Goal: Communication & Community: Answer question/provide support

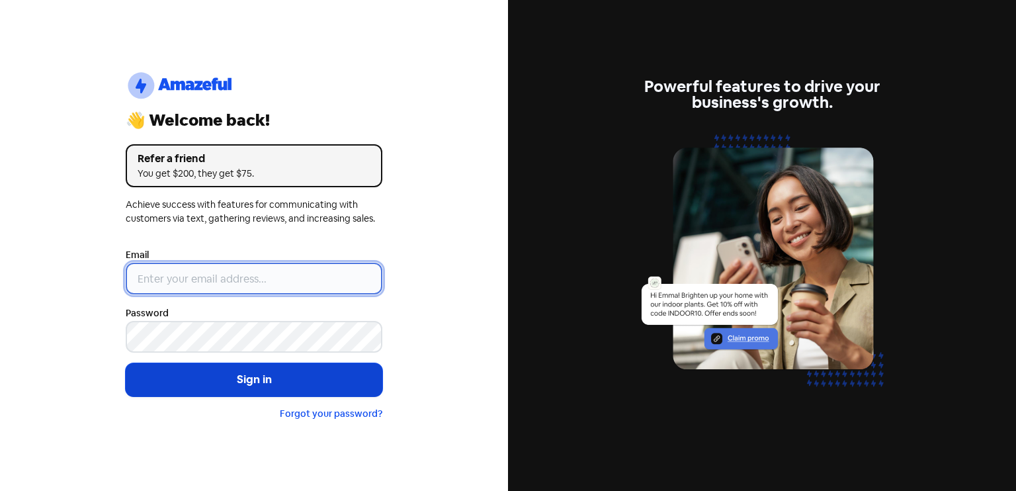
type input "[EMAIL_ADDRESS][DOMAIN_NAME]"
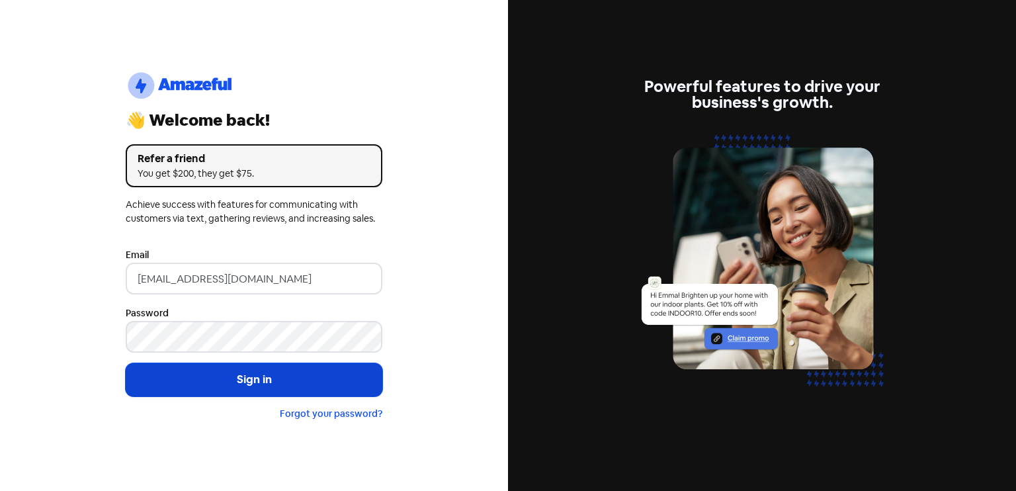
click at [280, 378] on button "Sign in" at bounding box center [254, 379] width 257 height 33
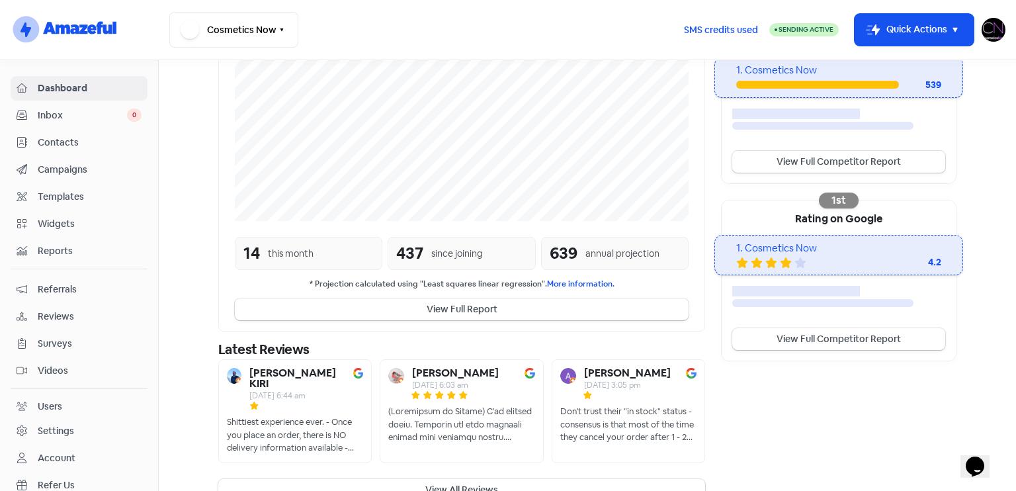
scroll to position [308, 0]
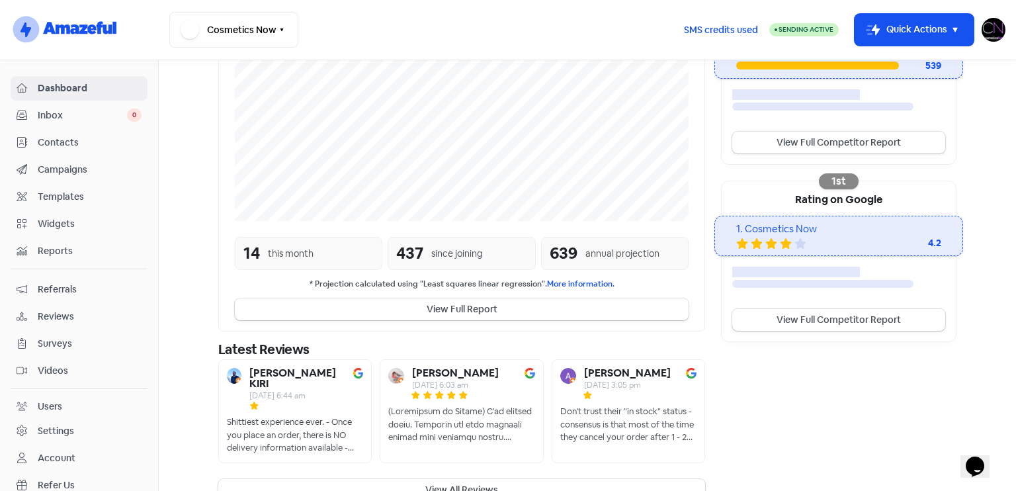
click at [458, 479] on button "View All Reviews" at bounding box center [461, 490] width 487 height 22
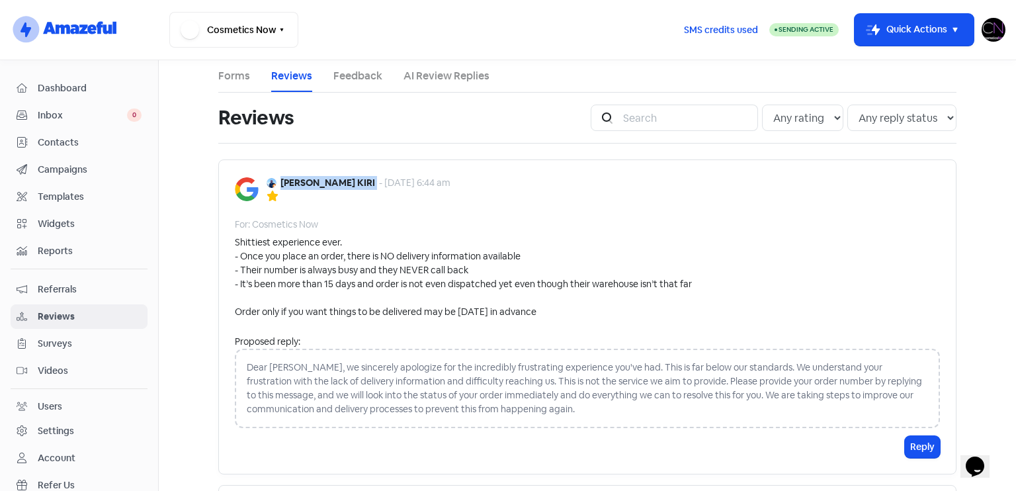
drag, startPoint x: 331, startPoint y: 177, endPoint x: 278, endPoint y: 169, distance: 53.5
click at [278, 169] on div "[PERSON_NAME] KIRI - [DATE] 6:44 am For: Cosmetics Now Shittiest experience eve…" at bounding box center [587, 316] width 738 height 315
copy b "[PERSON_NAME] KIRI"
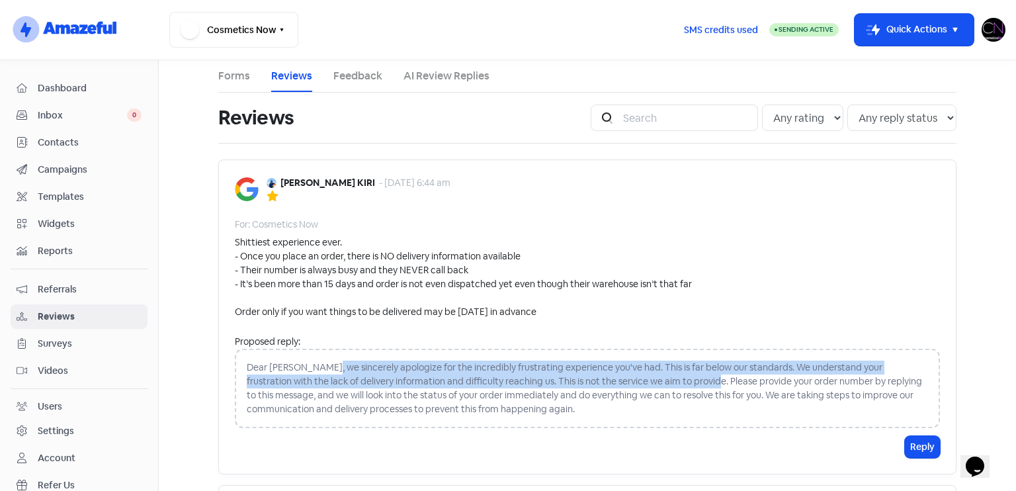
drag, startPoint x: 317, startPoint y: 364, endPoint x: 655, endPoint y: 382, distance: 338.4
click at [655, 382] on div "Dear [PERSON_NAME], we sincerely apologize for the incredibly frustrating exper…" at bounding box center [587, 388] width 705 height 79
copy div "we sincerely apologize for the incredibly frustrating experience you've had. Th…"
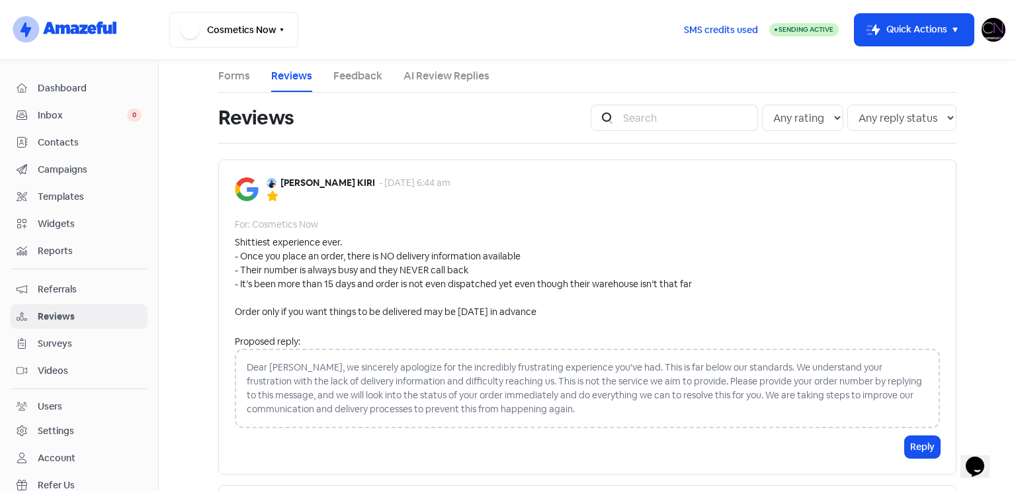
click at [692, 388] on div "Dear [PERSON_NAME], we sincerely apologize for the incredibly frustrating exper…" at bounding box center [587, 388] width 705 height 79
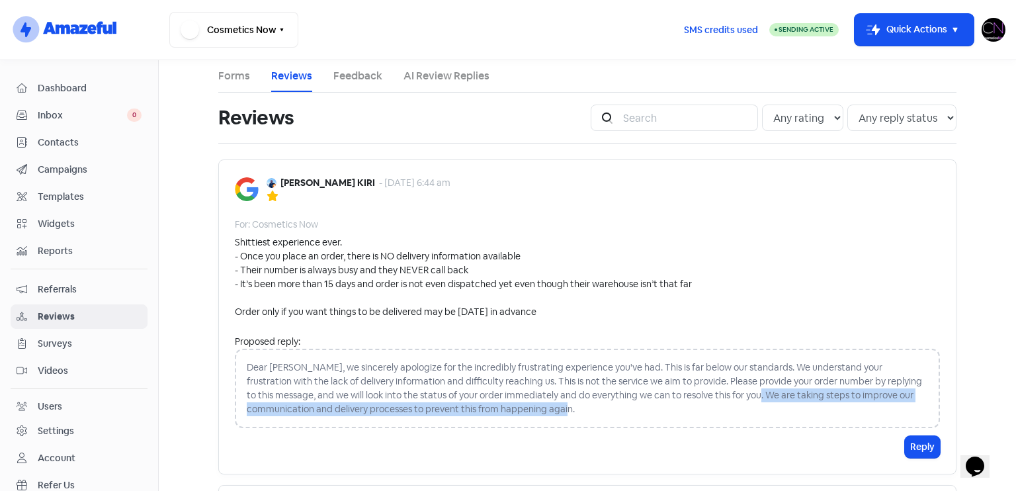
drag, startPoint x: 692, startPoint y: 388, endPoint x: 733, endPoint y: 405, distance: 44.7
click at [733, 405] on div "Dear [PERSON_NAME], we sincerely apologize for the incredibly frustrating exper…" at bounding box center [587, 388] width 705 height 79
copy div "We are taking steps to improve our communication and delivery processes to prev…"
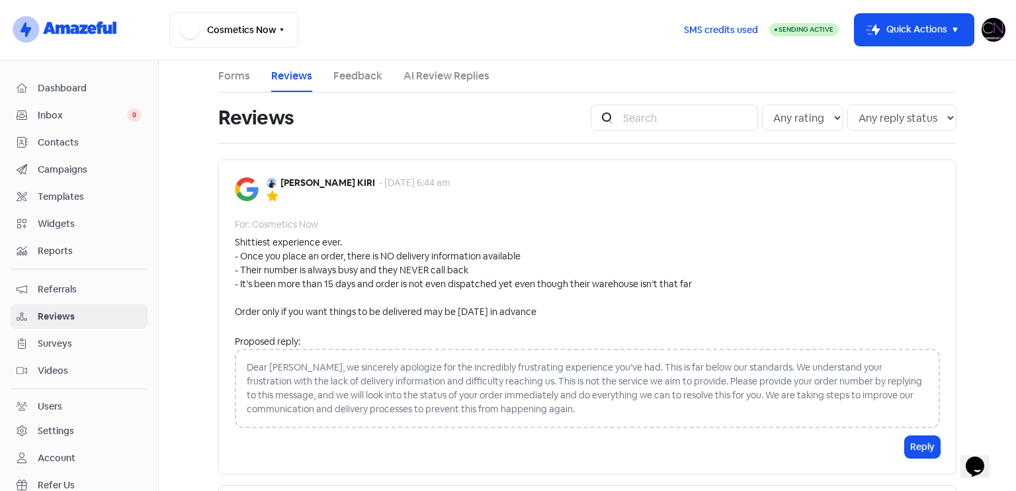
click at [532, 392] on div "Dear [PERSON_NAME], we sincerely apologize for the incredibly frustrating exper…" at bounding box center [587, 388] width 705 height 79
click at [101, 84] on span "Dashboard" at bounding box center [90, 88] width 104 height 14
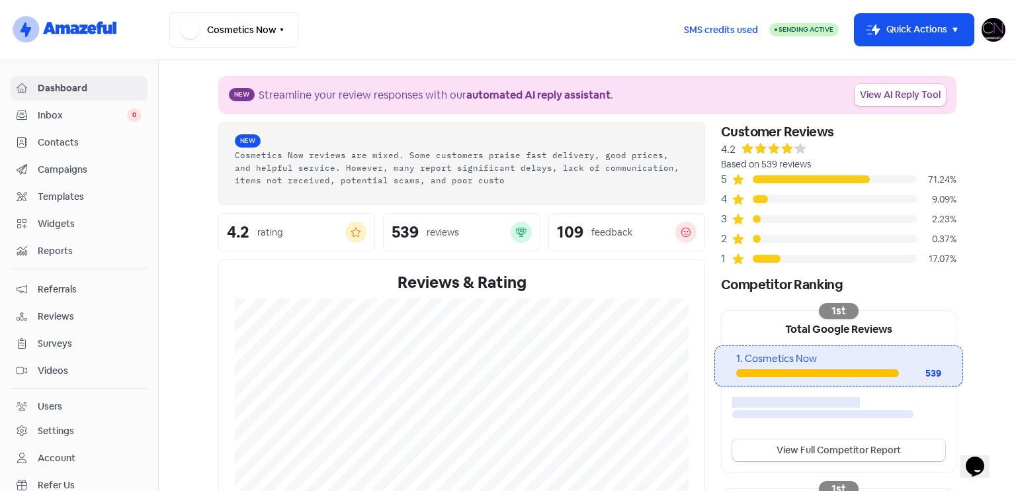
click at [904, 94] on link "View AI Reply Tool" at bounding box center [899, 95] width 91 height 22
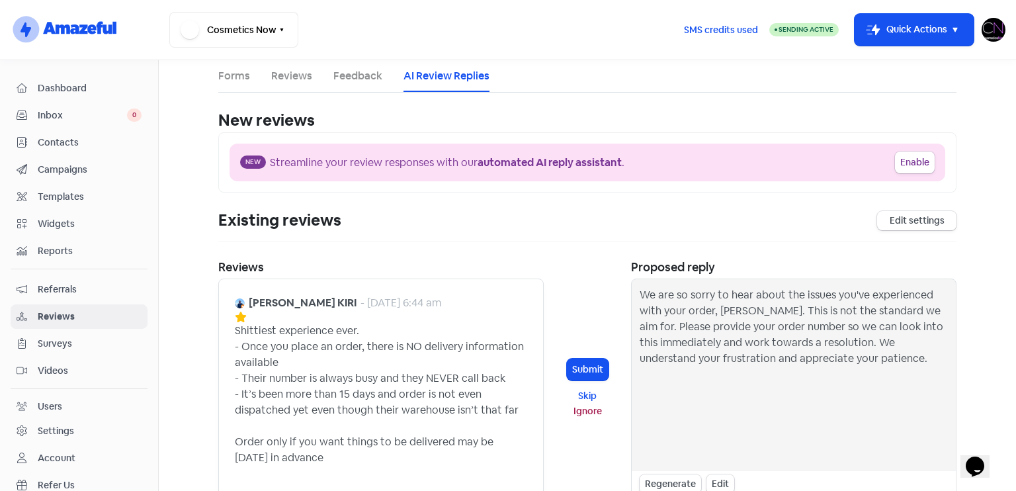
click at [632, 329] on div "We are so sorry to hear about the issues you've experienced with your order, [P…" at bounding box center [794, 374] width 324 height 190
click at [717, 476] on div "Edit" at bounding box center [720, 483] width 28 height 19
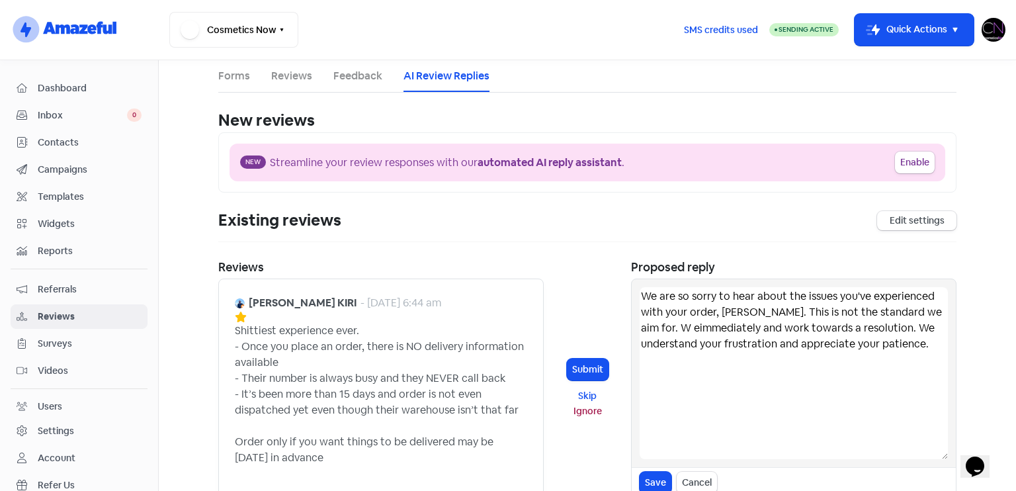
drag, startPoint x: 913, startPoint y: 325, endPoint x: 938, endPoint y: 311, distance: 29.0
click at [938, 311] on textarea "We are so sorry to hear about the issues you've experienced with your order, [P…" at bounding box center [794, 373] width 308 height 172
click at [868, 368] on textarea "We are so sorry to hear about the issues you've experienced with your order, [P…" at bounding box center [794, 373] width 308 height 172
type textarea "We are so sorry to hear about the issues you've experienced with your order, [P…"
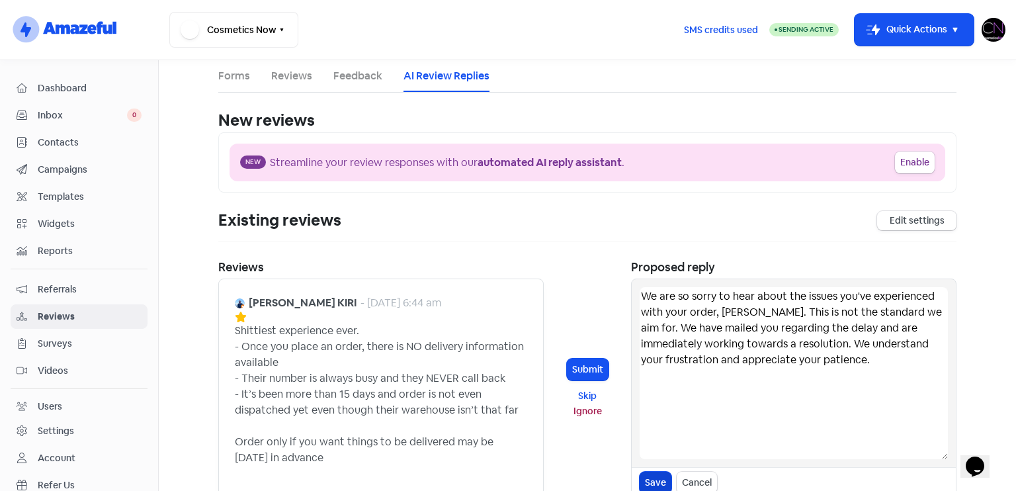
click at [654, 478] on button "Save" at bounding box center [656, 483] width 32 height 22
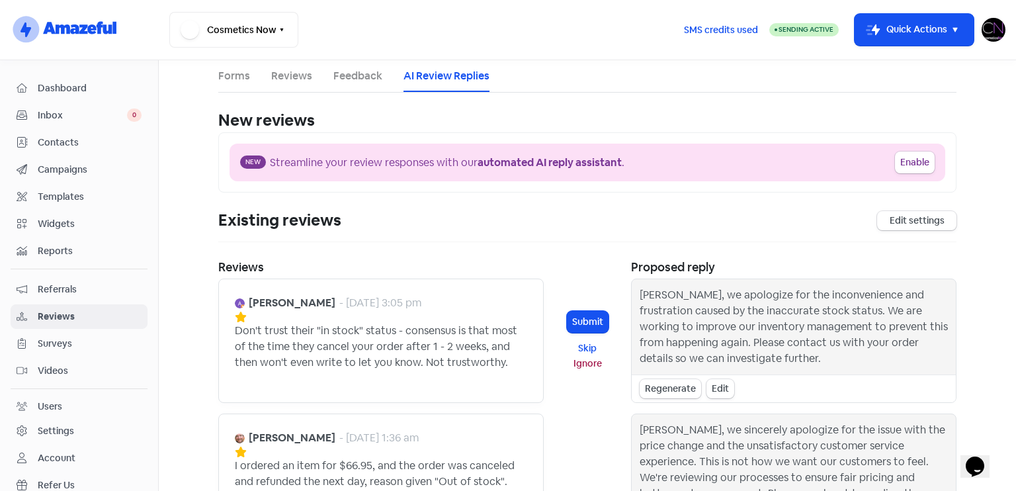
click at [108, 82] on span "Dashboard" at bounding box center [90, 88] width 104 height 14
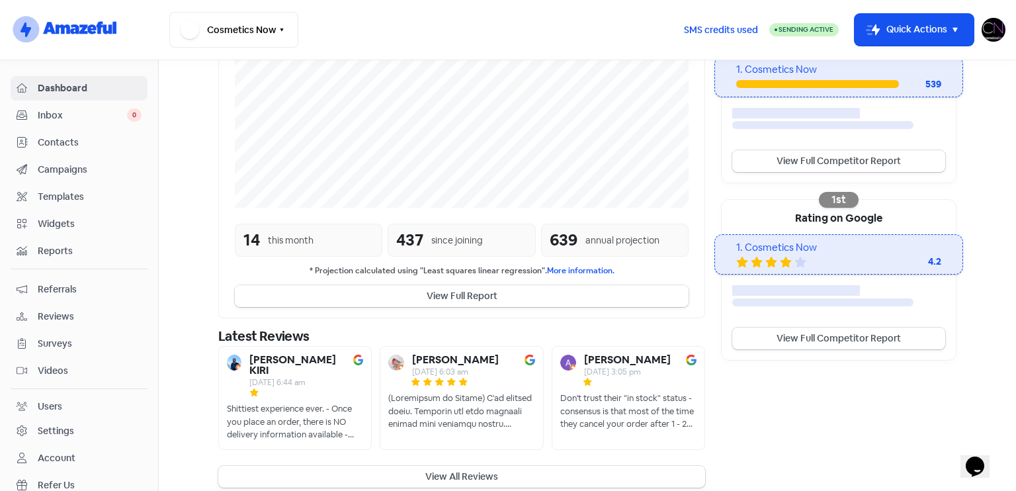
scroll to position [308, 0]
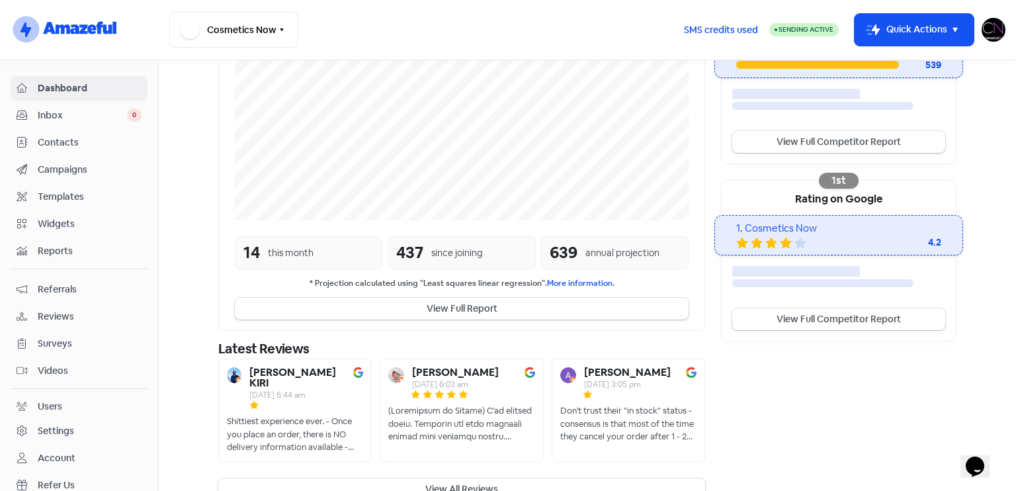
click at [71, 313] on span "Reviews" at bounding box center [90, 317] width 104 height 14
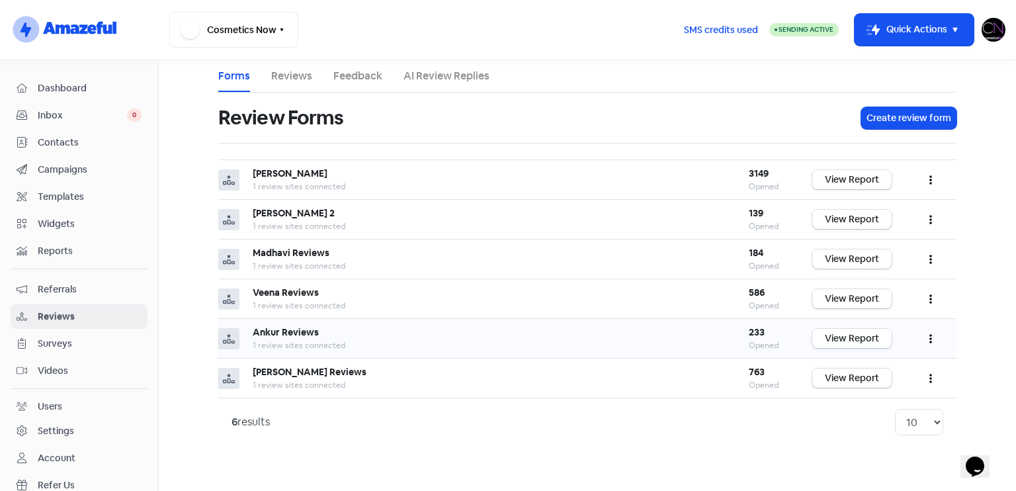
click at [876, 337] on link "View Report" at bounding box center [851, 338] width 79 height 19
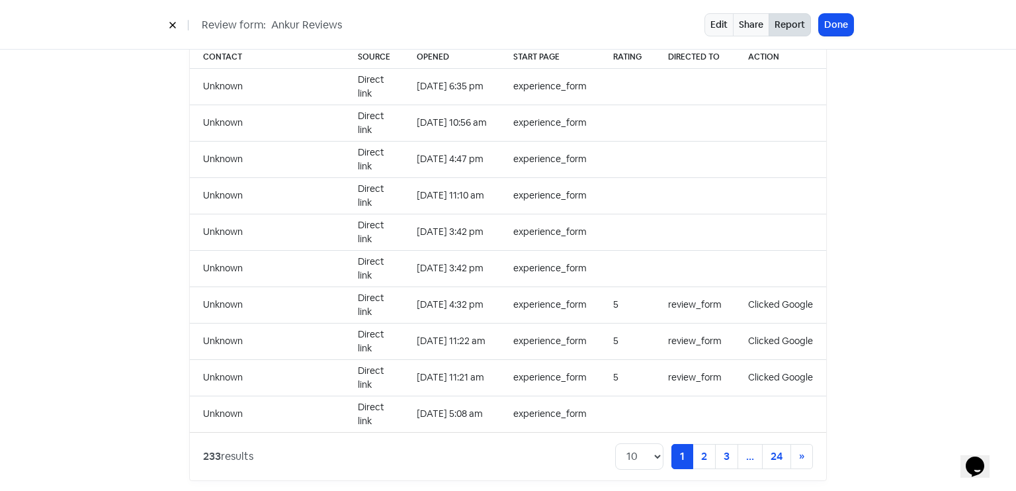
scroll to position [973, 0]
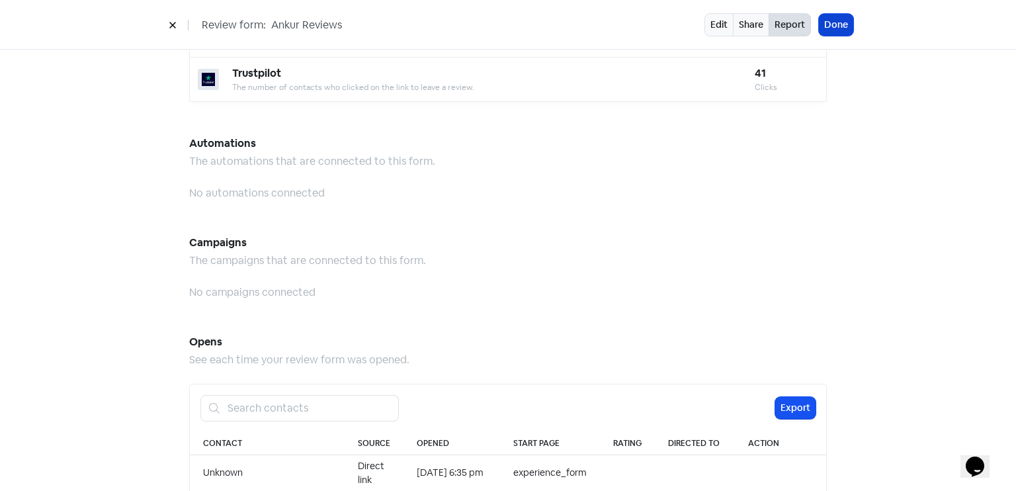
click at [842, 26] on button "Done" at bounding box center [836, 25] width 34 height 22
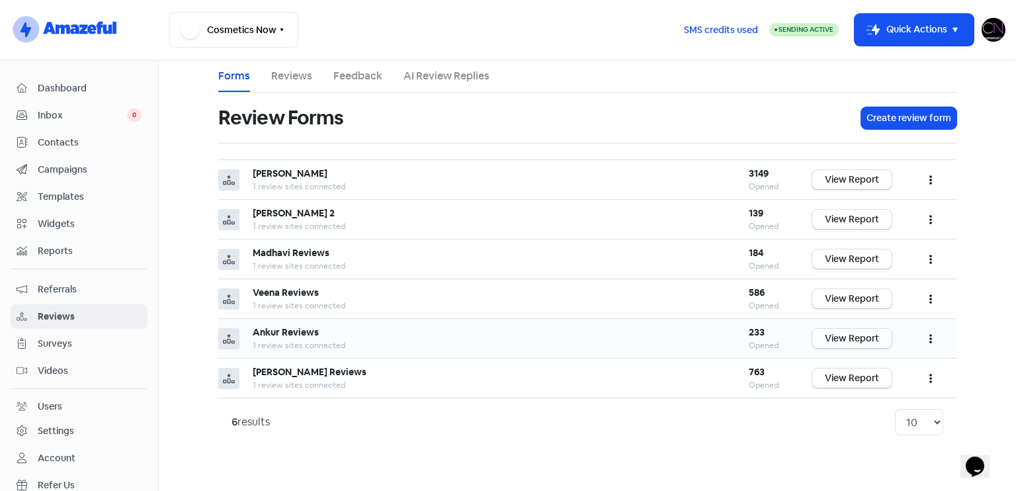
click at [870, 338] on link "View Report" at bounding box center [851, 338] width 79 height 19
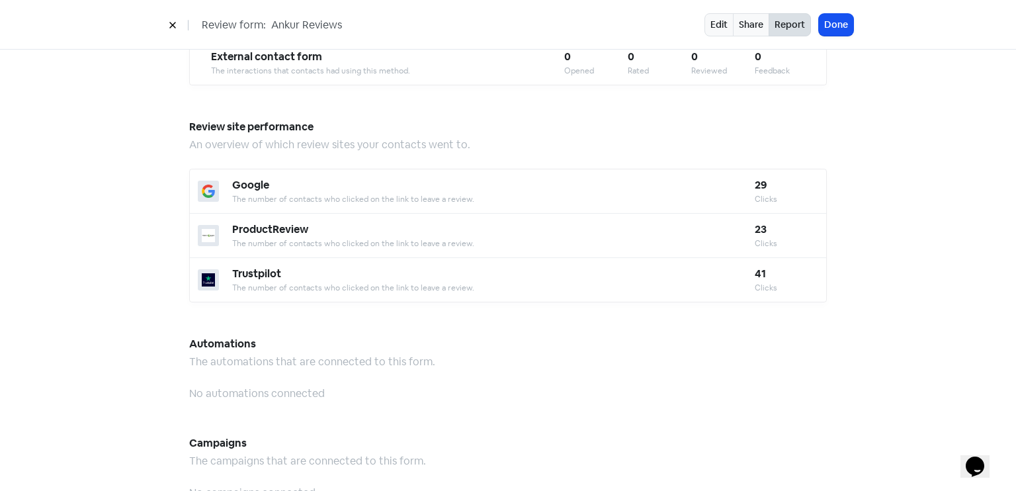
scroll to position [1359, 0]
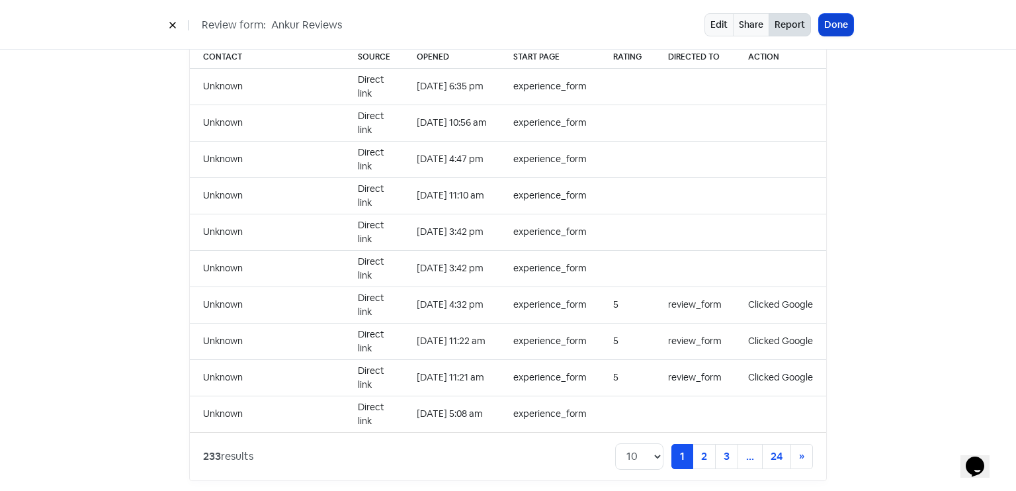
click at [835, 24] on button "Done" at bounding box center [836, 25] width 34 height 22
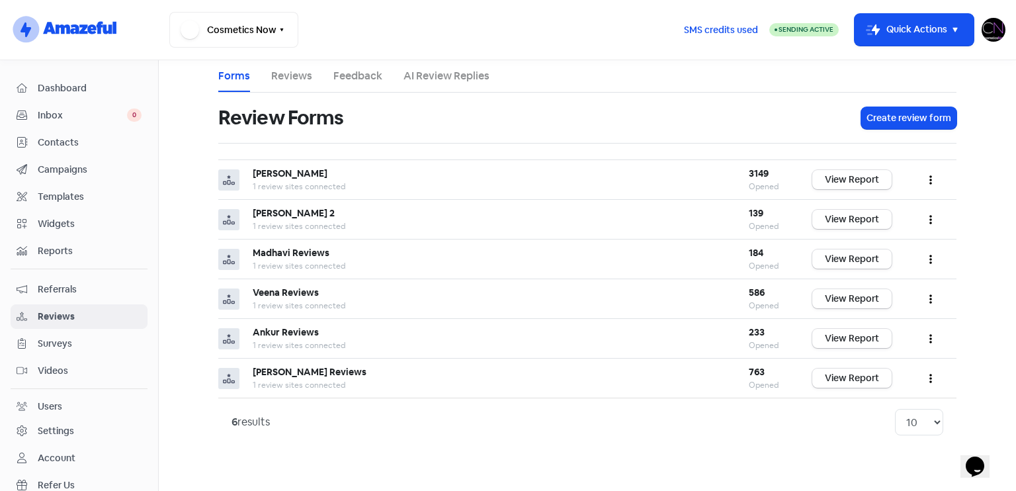
click at [120, 94] on span "Dashboard" at bounding box center [90, 88] width 104 height 14
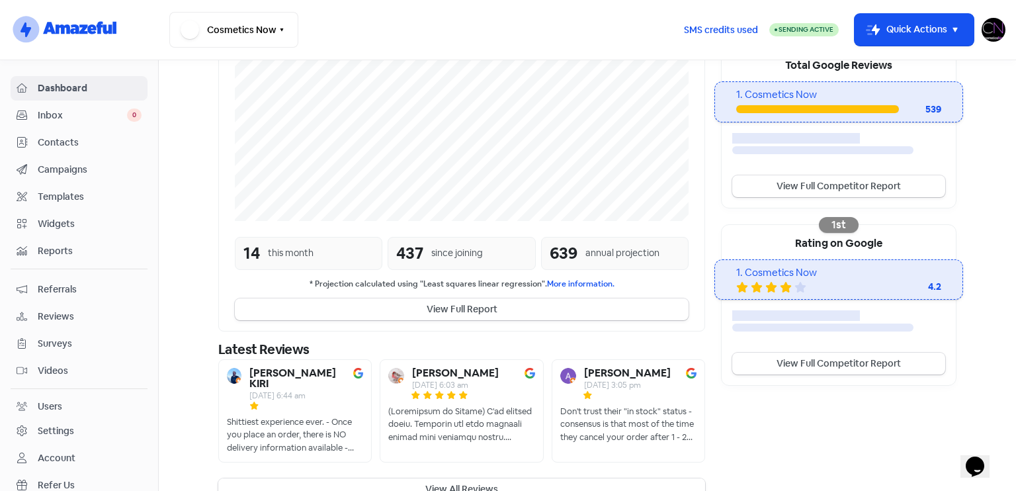
scroll to position [276, 0]
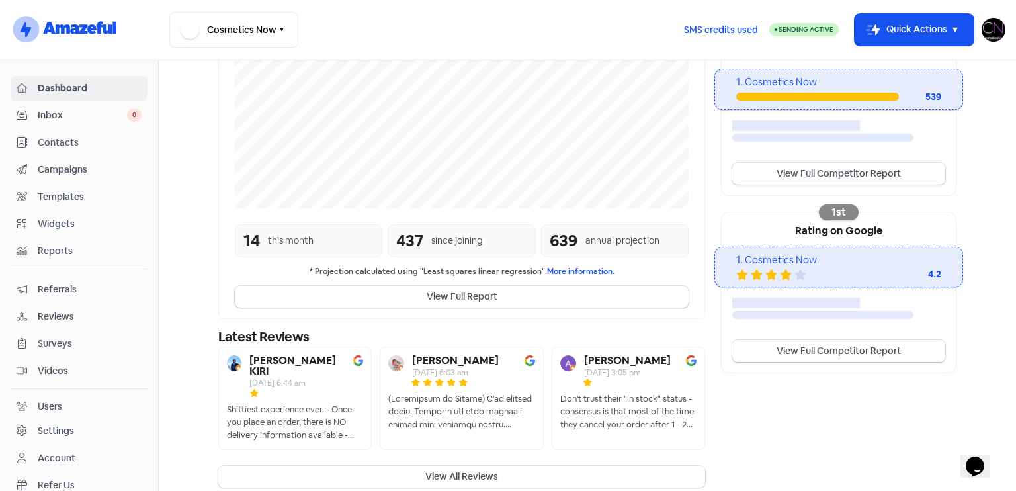
click at [513, 466] on button "View All Reviews" at bounding box center [461, 477] width 487 height 22
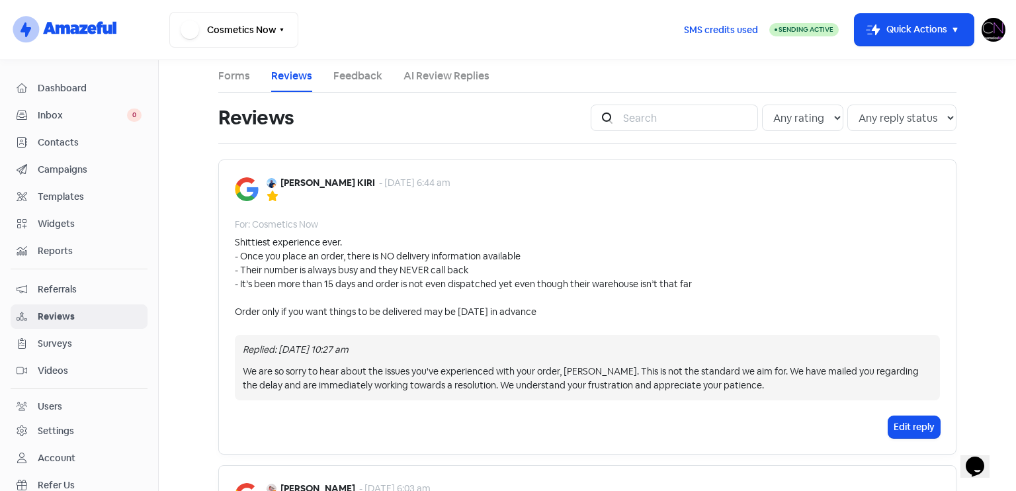
click at [32, 81] on div "Dashboard" at bounding box center [79, 88] width 125 height 15
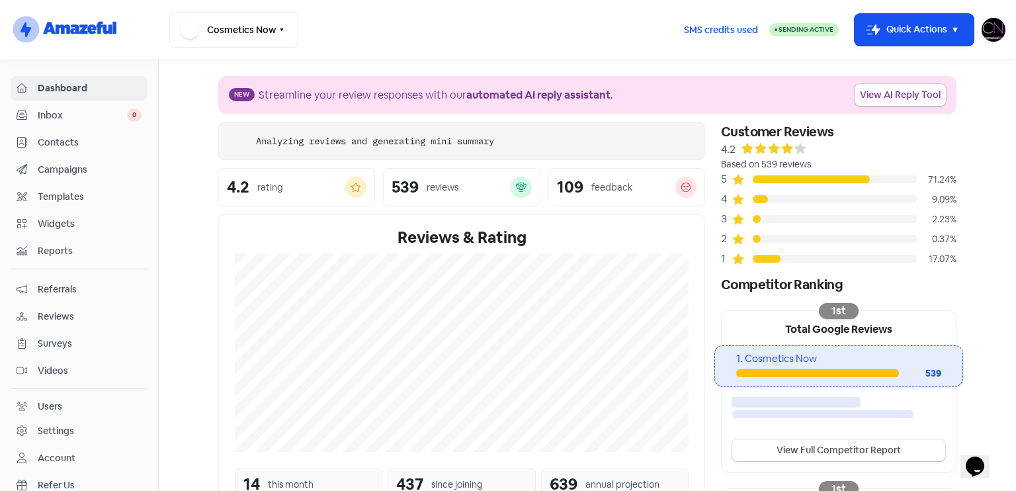
click at [905, 107] on div "New Streamline your review responses with our automated AI reply assistant . Vi…" at bounding box center [587, 95] width 738 height 38
click at [900, 97] on link "View AI Reply Tool" at bounding box center [899, 95] width 91 height 22
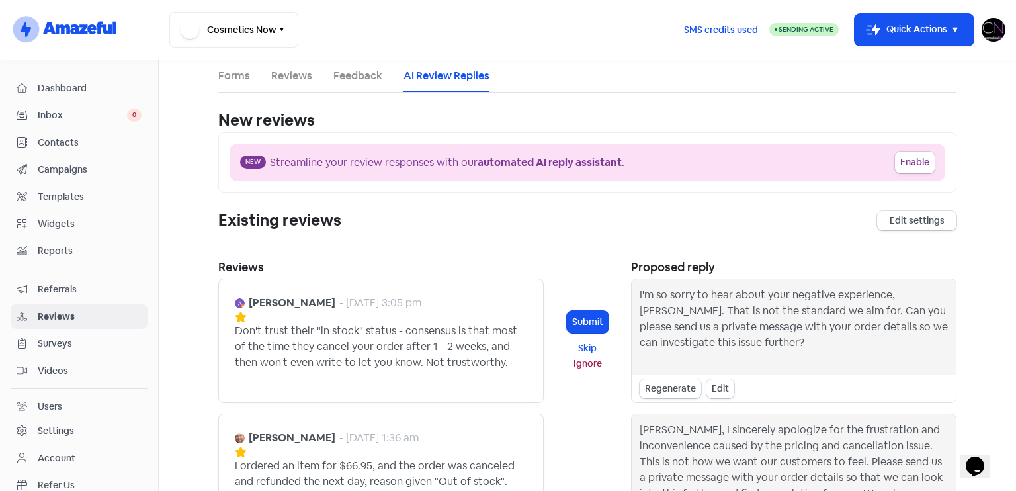
click at [90, 95] on div "Dashboard" at bounding box center [79, 88] width 125 height 15
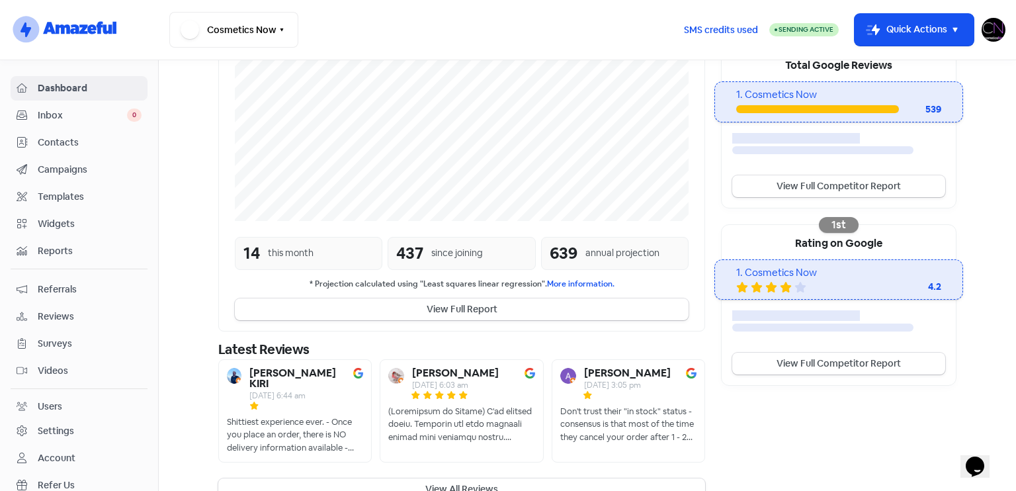
scroll to position [276, 0]
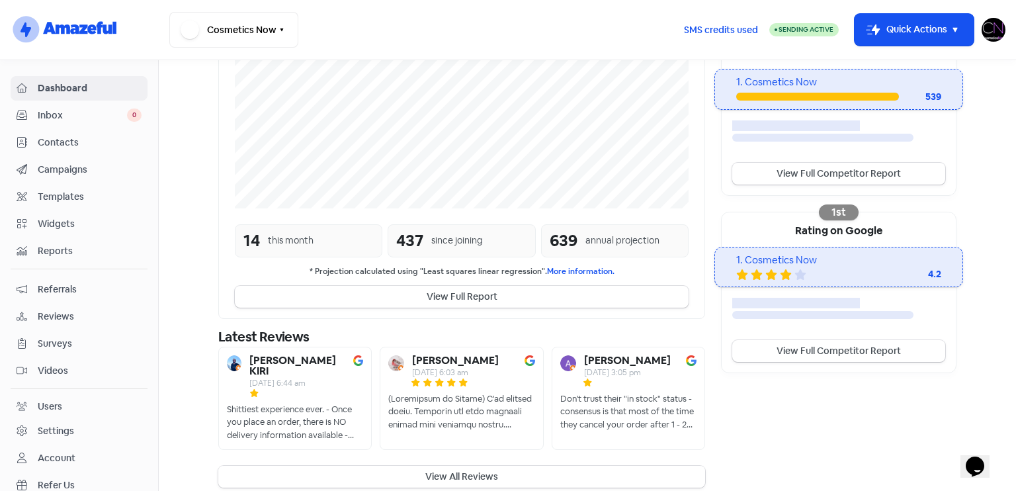
click at [436, 466] on button "View All Reviews" at bounding box center [461, 477] width 487 height 22
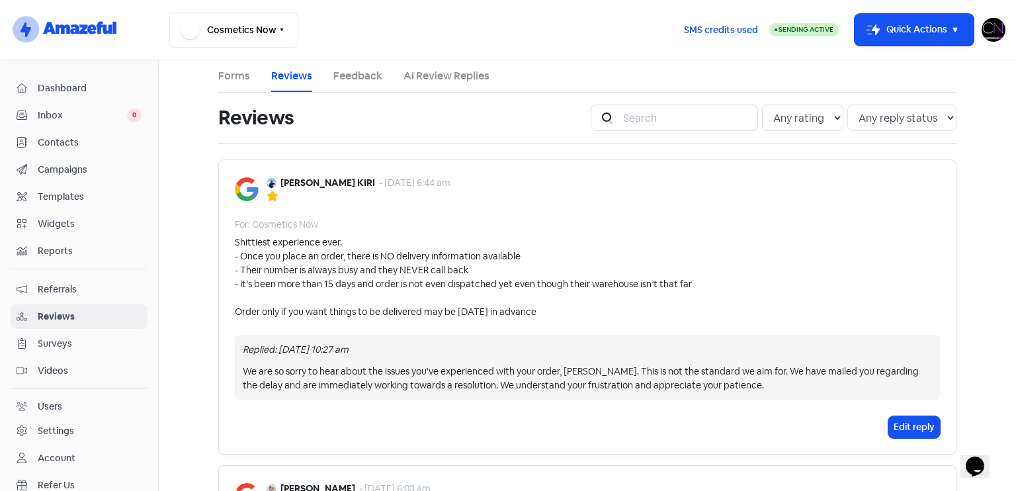
click at [288, 186] on b "[PERSON_NAME] KIRI" at bounding box center [327, 183] width 95 height 14
copy b "[PERSON_NAME]"
click at [302, 179] on b "[PERSON_NAME] KIRI" at bounding box center [327, 183] width 95 height 14
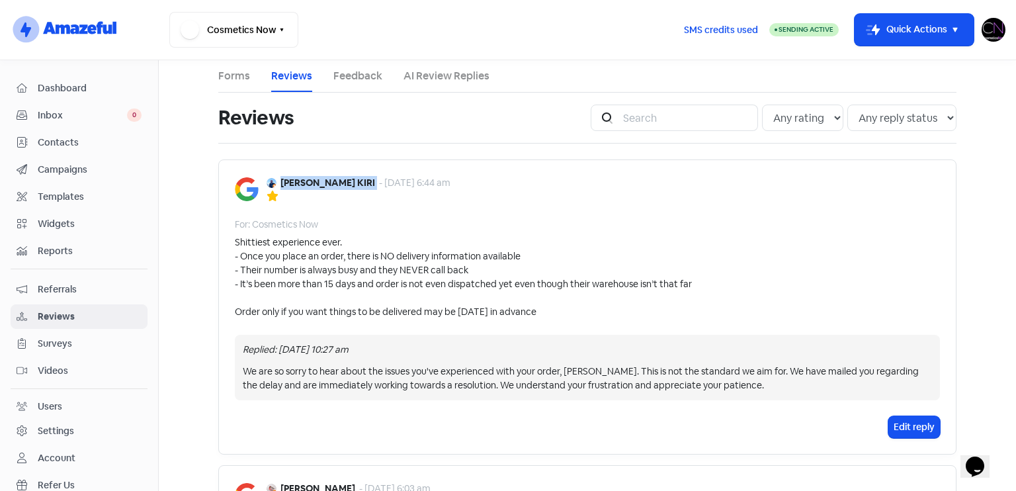
click at [302, 179] on b "[PERSON_NAME] KIRI" at bounding box center [327, 183] width 95 height 14
click at [101, 73] on nav "Dashboard Inbox 0 Contacts Campaigns Templates Widgets Reports Referrals Review…" at bounding box center [79, 275] width 159 height 431
click at [101, 86] on span "Dashboard" at bounding box center [90, 88] width 104 height 14
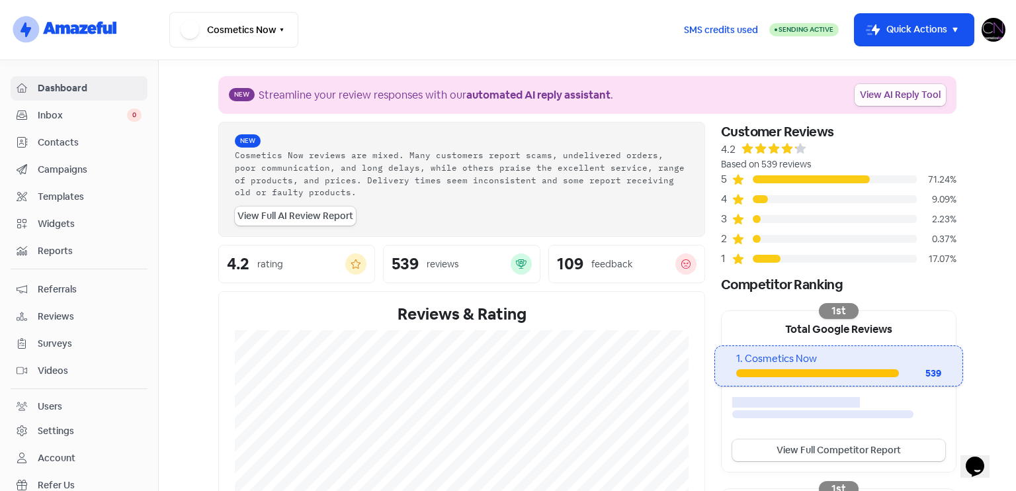
click at [888, 89] on link "View AI Reply Tool" at bounding box center [899, 95] width 91 height 22
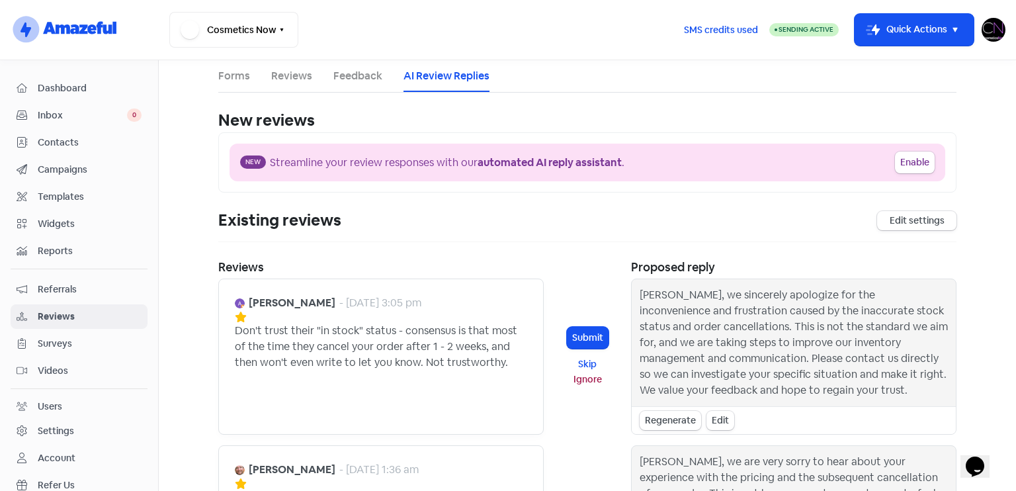
scroll to position [376, 0]
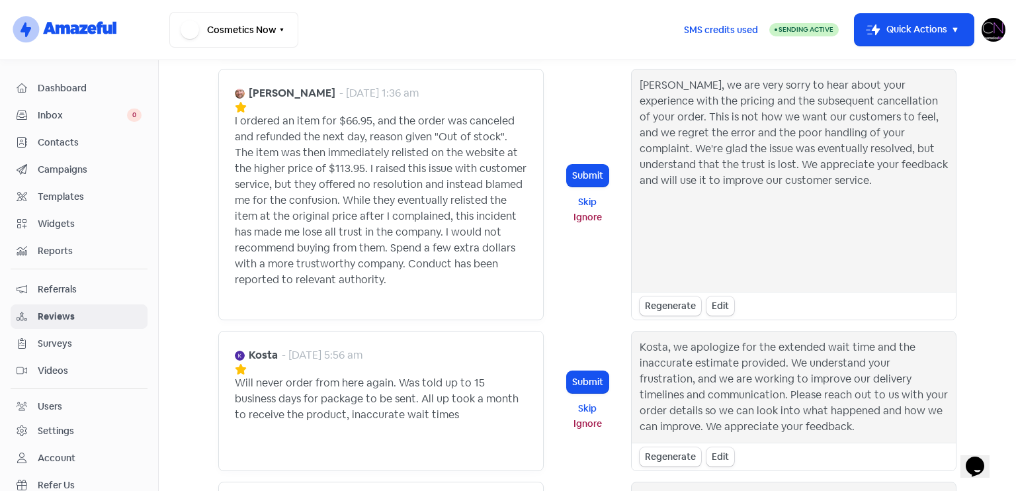
click at [671, 339] on div "Kosta, we apologize for the extended wait time and the inaccurate estimate prov…" at bounding box center [794, 386] width 308 height 95
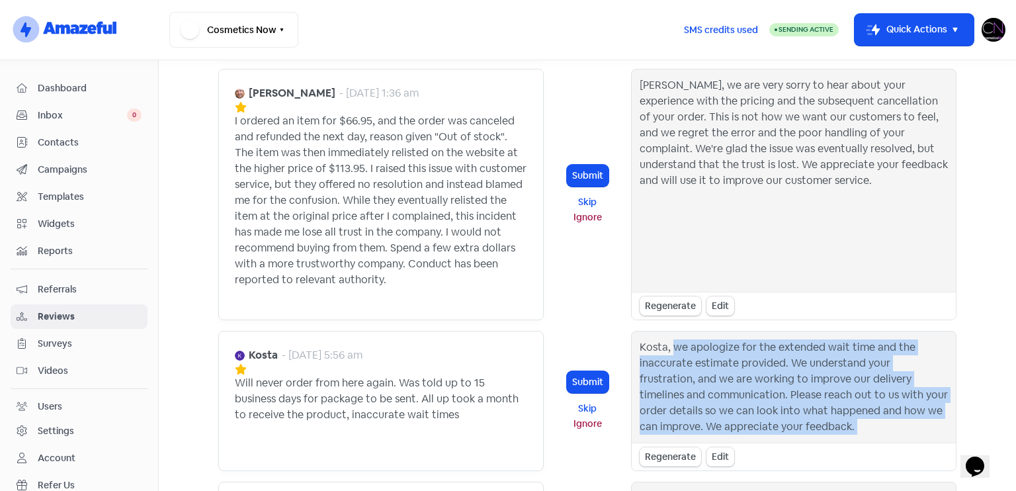
drag, startPoint x: 671, startPoint y: 339, endPoint x: 788, endPoint y: 422, distance: 144.2
click at [788, 422] on div "Kosta, we apologize for the extended wait time and the inaccurate estimate prov…" at bounding box center [794, 386] width 308 height 95
copy div "we apologize for the extended wait time and the inaccurate estimate provided. W…"
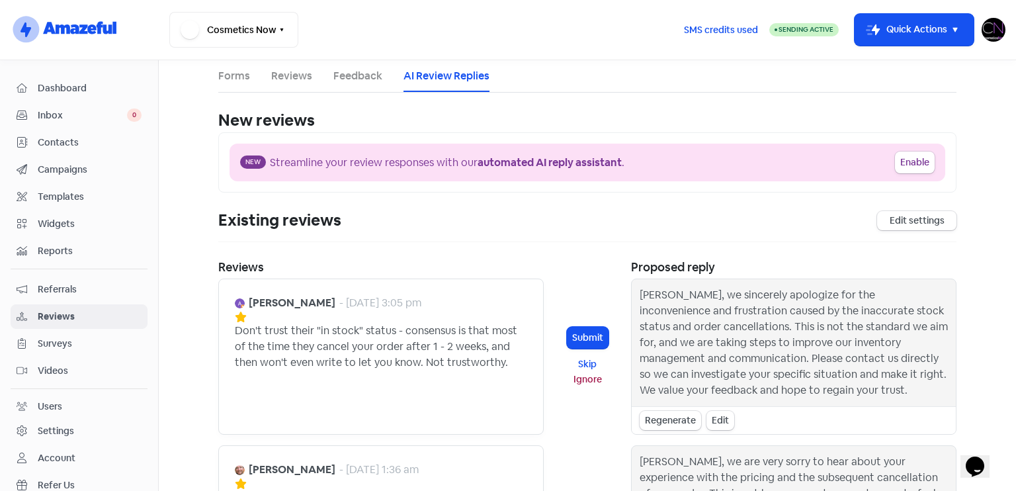
click at [73, 91] on span "Dashboard" at bounding box center [90, 88] width 104 height 14
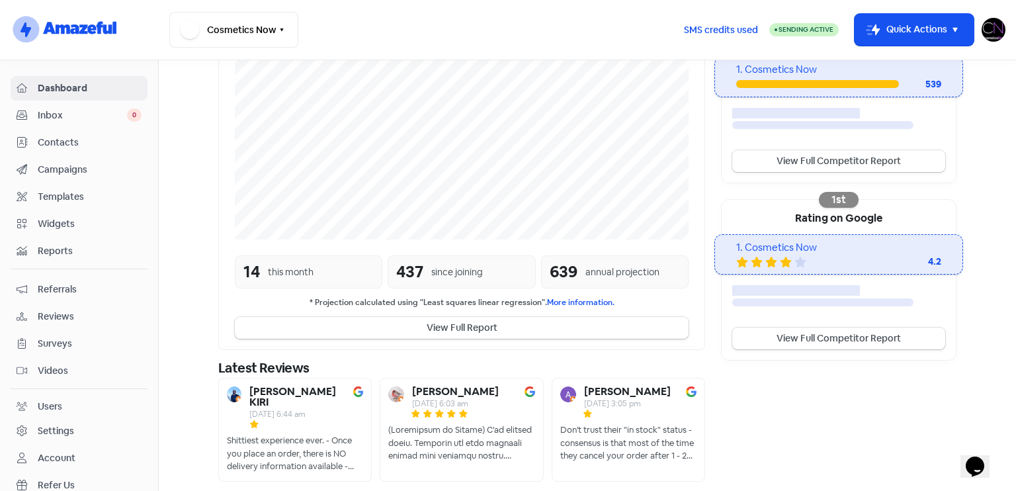
scroll to position [308, 0]
